Goal: Information Seeking & Learning: Understand process/instructions

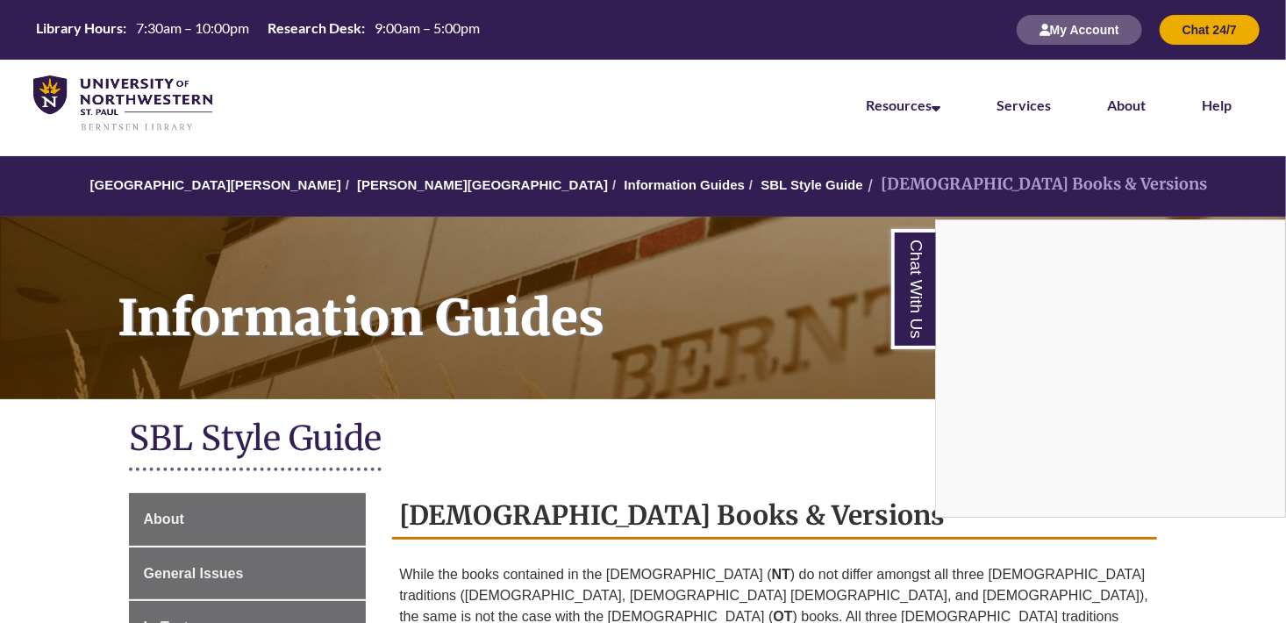
click at [624, 191] on div "Chat With Us" at bounding box center [643, 311] width 1286 height 623
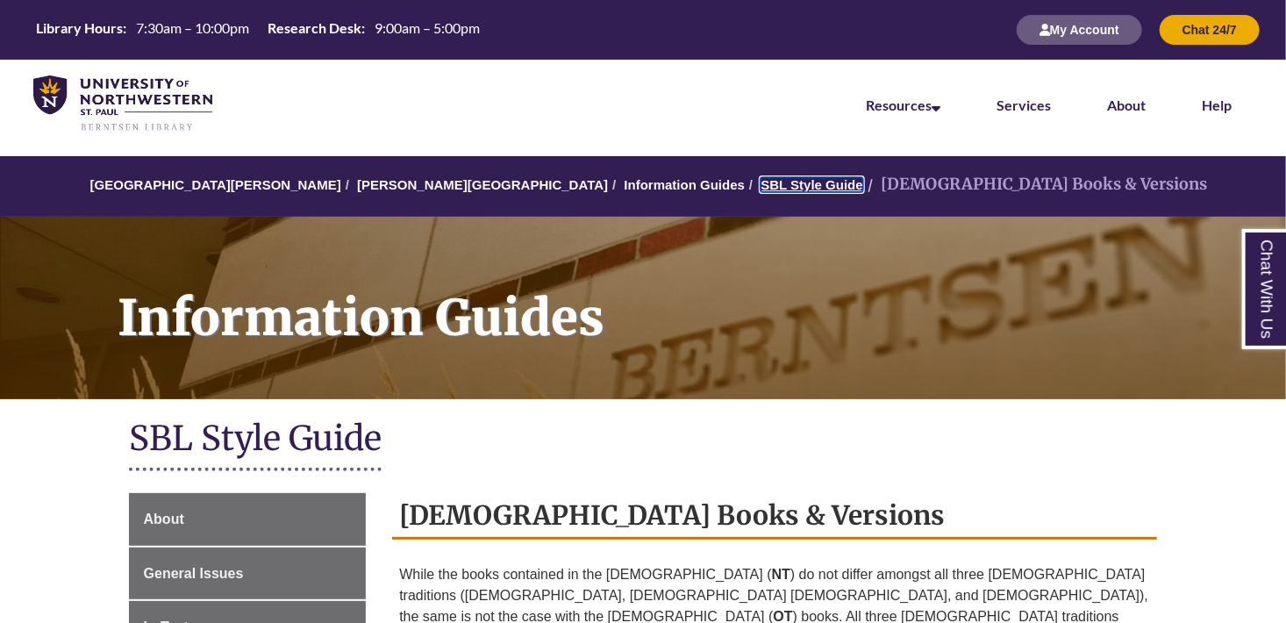
click at [761, 191] on link "SBL Style Guide" at bounding box center [812, 184] width 102 height 15
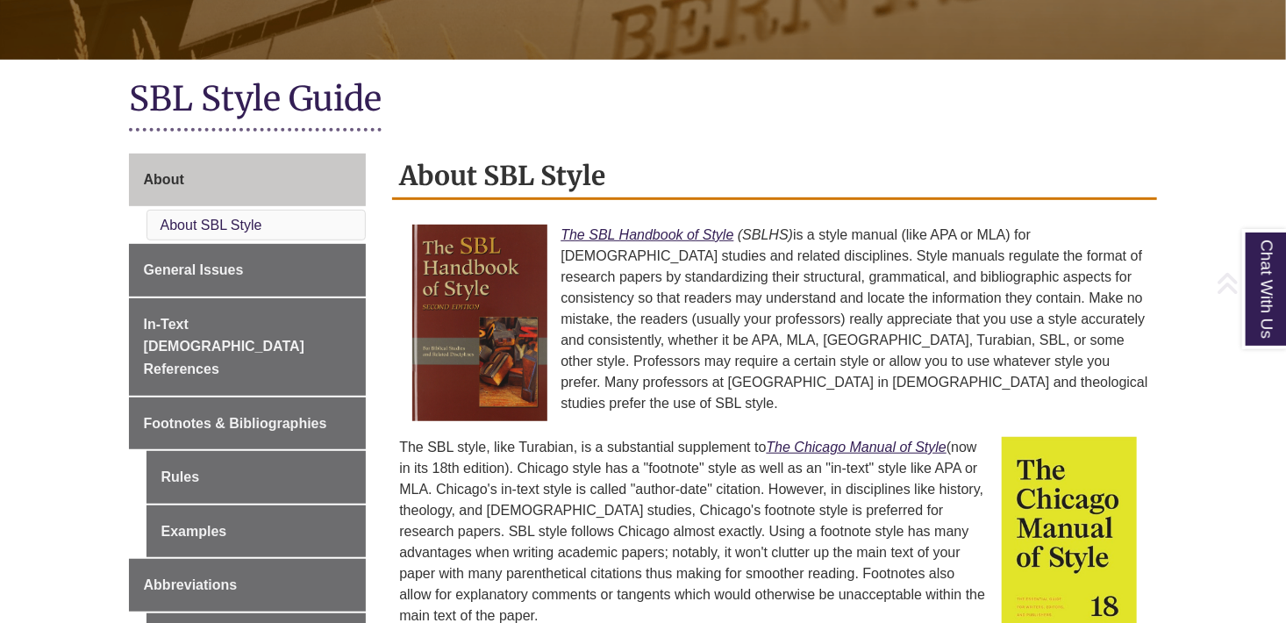
scroll to position [343, 0]
